Goal: Information Seeking & Learning: Learn about a topic

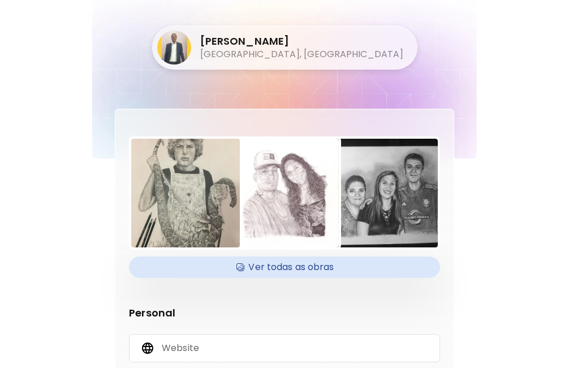
click at [278, 52] on h5 "[GEOGRAPHIC_DATA], [GEOGRAPHIC_DATA]" at bounding box center [301, 54] width 203 height 12
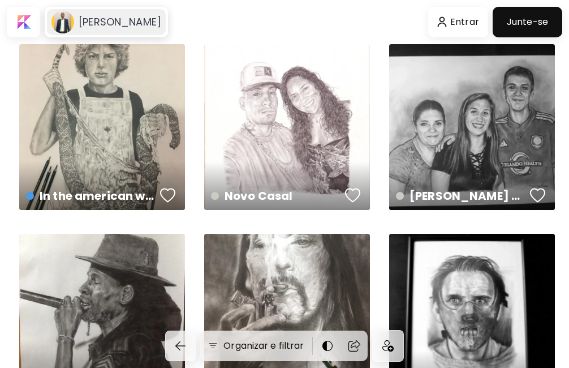
click at [83, 23] on h6 "[PERSON_NAME]" at bounding box center [120, 22] width 83 height 14
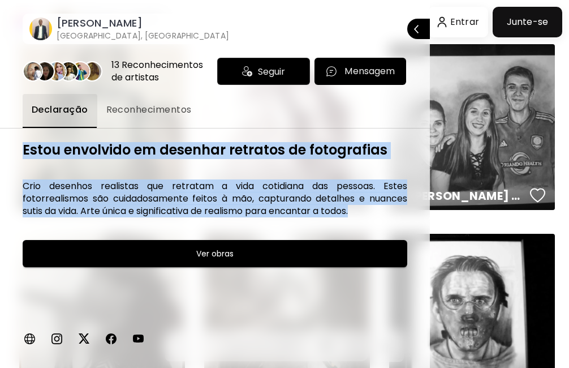
drag, startPoint x: 357, startPoint y: 212, endPoint x: 25, endPoint y: 146, distance: 338.1
click at [25, 146] on div "Estou envolvido em desenhar retratos de fotografias [PERSON_NAME] desenhos real…" at bounding box center [215, 248] width 385 height 212
copy div "Estou envolvido em desenhar retratos de fotografias [PERSON_NAME] desenhos real…"
click at [231, 254] on h6 "Ver obras" at bounding box center [214, 254] width 37 height 14
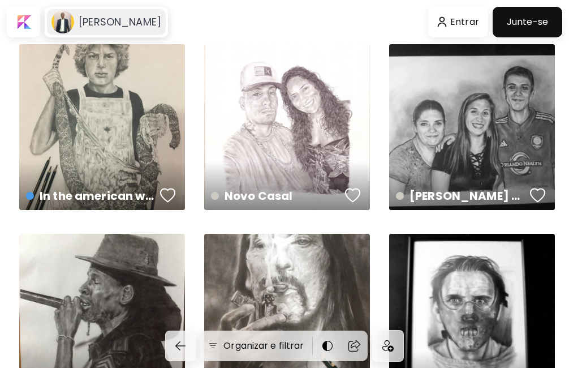
click at [116, 28] on h6 "[PERSON_NAME]" at bounding box center [120, 22] width 83 height 14
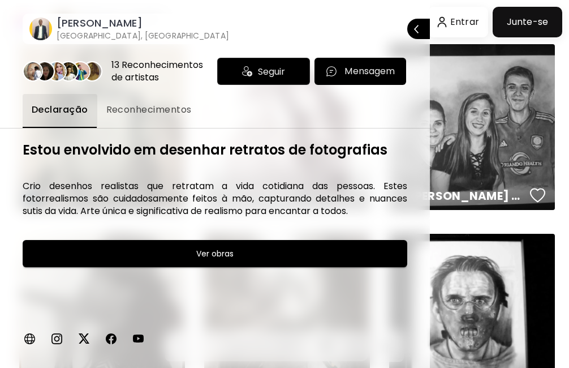
click at [161, 110] on span "Reconhecimentos" at bounding box center [148, 110] width 85 height 14
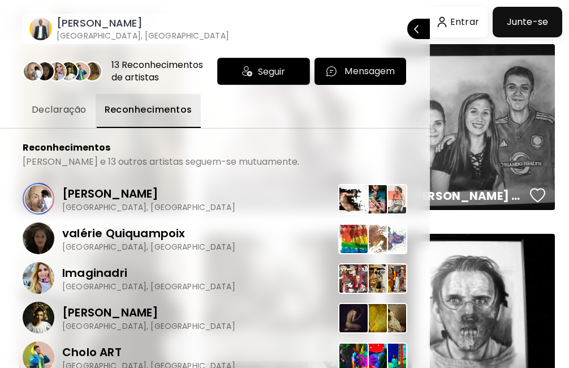
click at [67, 110] on span "Declaração" at bounding box center [59, 110] width 55 height 14
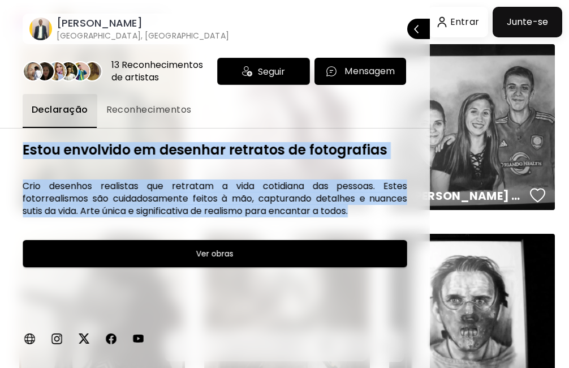
drag, startPoint x: 364, startPoint y: 209, endPoint x: 22, endPoint y: 139, distance: 349.3
click at [22, 139] on div "13 Reconhecimentos de artistas Seguir Mensagem Declaração Reconhecimentos Estou…" at bounding box center [215, 206] width 430 height 324
copy div "Estou envolvido em desenhar retratos de fotografias [PERSON_NAME] desenhos real…"
